Goal: Task Accomplishment & Management: Manage account settings

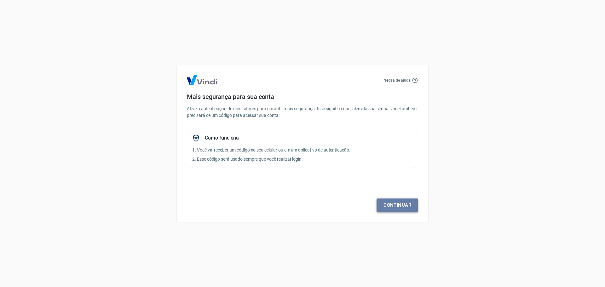
click at [394, 205] on link "Continuar" at bounding box center [398, 205] width 42 height 13
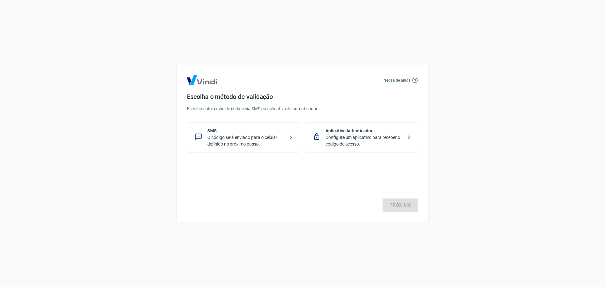
click at [220, 133] on p "SMS" at bounding box center [245, 131] width 77 height 7
click at [400, 206] on link "Próximo" at bounding box center [401, 205] width 36 height 13
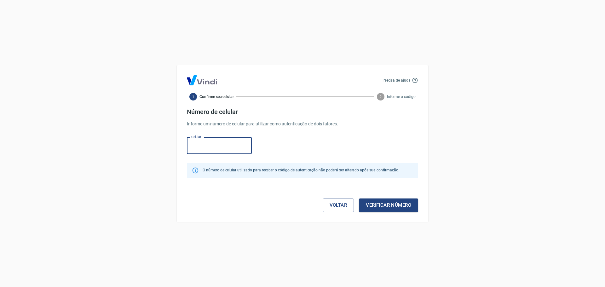
click at [197, 147] on div "Celular Celular" at bounding box center [219, 145] width 65 height 17
type input "[PHONE_NUMBER]"
click at [373, 202] on button "Verificar número" at bounding box center [388, 205] width 59 height 13
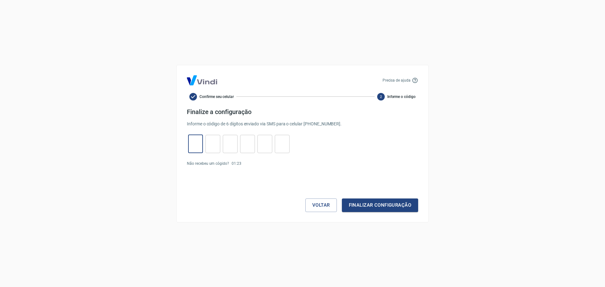
click at [193, 141] on input "tel" at bounding box center [195, 144] width 15 height 14
type input "0"
type input "2"
type input "1"
type input "8"
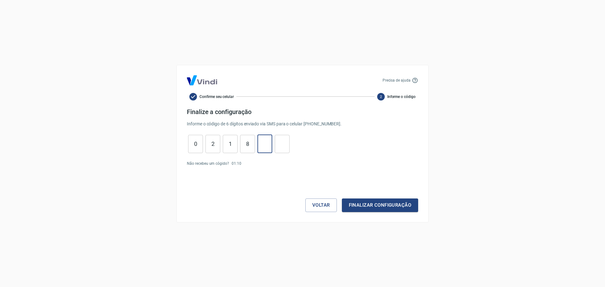
type input "5"
type input "1"
click at [359, 206] on button "Finalizar configuração" at bounding box center [380, 205] width 76 height 13
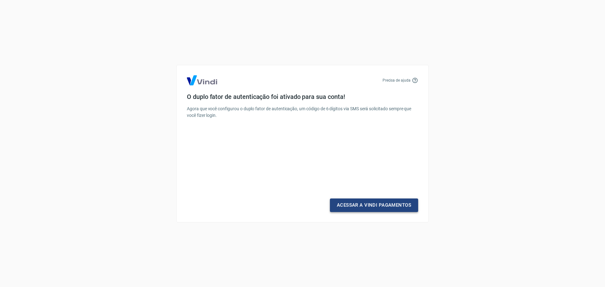
click at [359, 206] on link "Acessar a Vindi Pagamentos" at bounding box center [374, 205] width 88 height 13
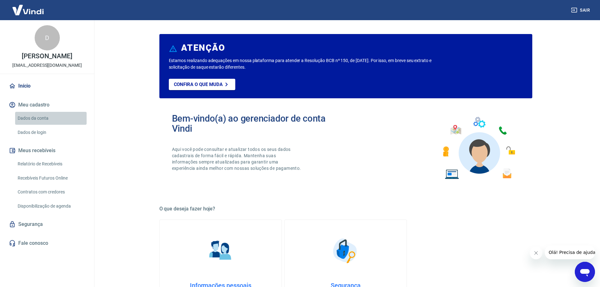
click at [46, 117] on link "Dados da conta" at bounding box center [51, 118] width 72 height 13
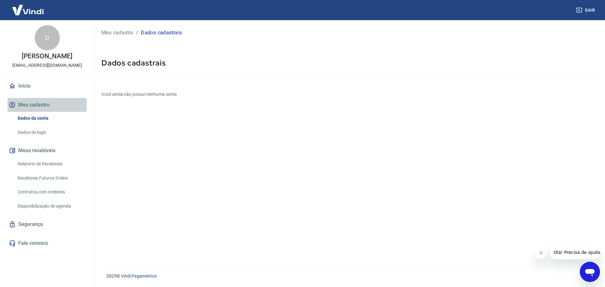
click at [43, 108] on button "Meu cadastro" at bounding box center [47, 105] width 79 height 14
click at [38, 134] on link "Dados de login" at bounding box center [51, 132] width 72 height 13
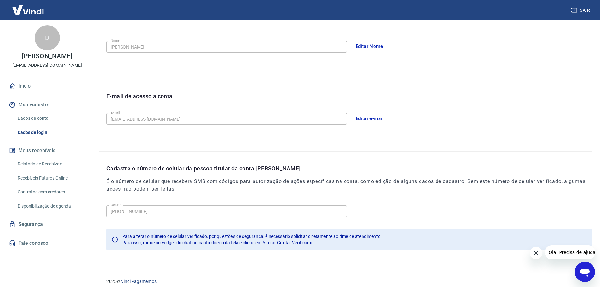
scroll to position [117, 0]
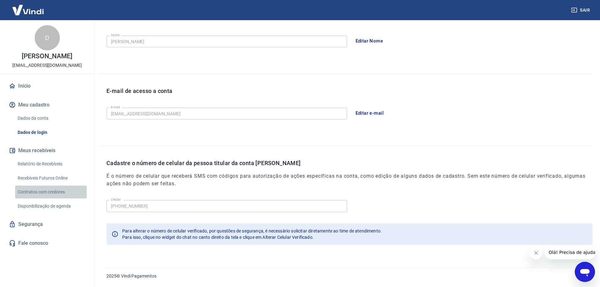
click at [47, 194] on link "Contratos com credores" at bounding box center [51, 192] width 72 height 13
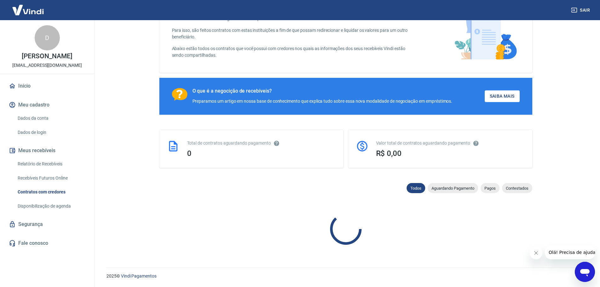
scroll to position [234, 0]
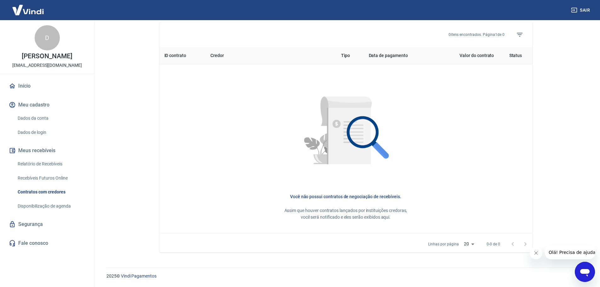
click at [49, 204] on link "Disponibilização de agenda" at bounding box center [51, 206] width 72 height 13
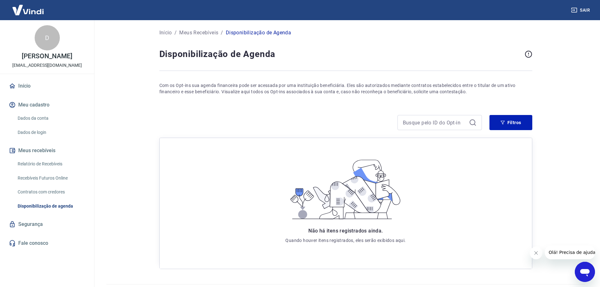
click at [48, 173] on link "Recebíveis Futuros Online" at bounding box center [51, 178] width 72 height 13
